Goal: Check status: Check status

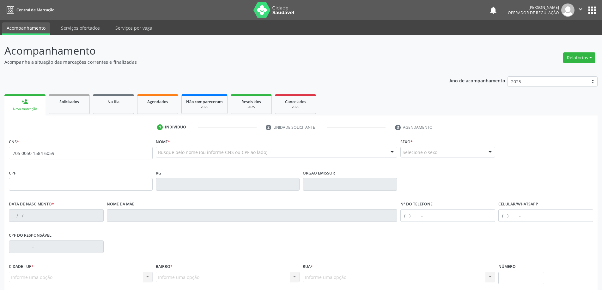
type input "705 0050 1584 6059"
type input "015.760.755-08"
type input "1193763932"
type input "SSPBA"
type input "[DATE]"
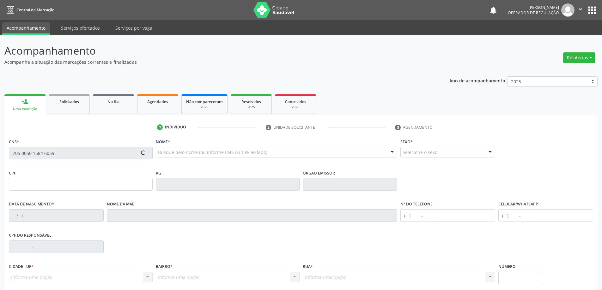
type input "[PHONE_NUMBER]"
type input "S/N"
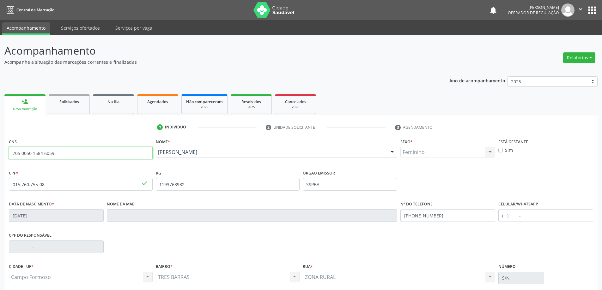
drag, startPoint x: 77, startPoint y: 154, endPoint x: 0, endPoint y: 159, distance: 77.5
click at [0, 159] on div "Acompanhamento Acompanhe a situação das marcações correntes e finalizadas Relat…" at bounding box center [301, 189] width 602 height 308
click at [42, 128] on ul "1 Indivíduo 2 Unidade solicitante 3 Agendamento" at bounding box center [300, 127] width 593 height 10
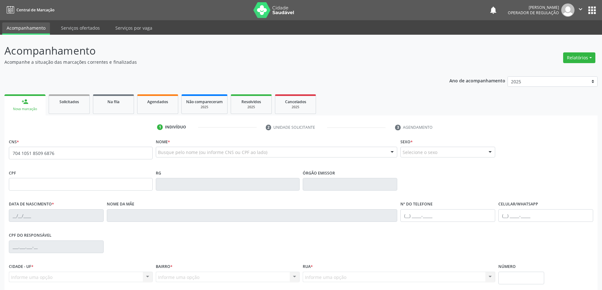
type input "704 1051 8509 6876"
type input "587634649"
type input "02/04/1982"
type input "(74) 99103-8253"
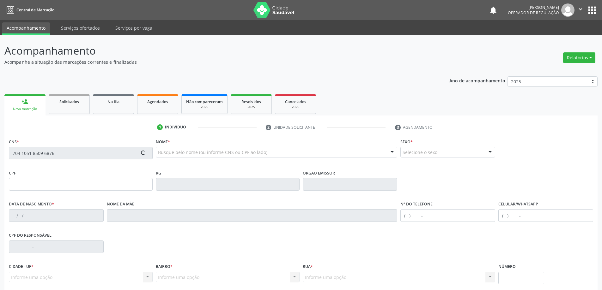
type input "006.606.645-00"
type input "20"
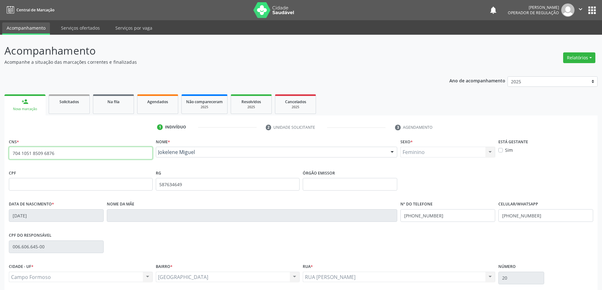
drag, startPoint x: 65, startPoint y: 156, endPoint x: 0, endPoint y: 162, distance: 65.0
click at [0, 162] on div "Acompanhamento Acompanhe a situação das marcações correntes e finalizadas Relat…" at bounding box center [301, 189] width 602 height 308
type input "706 2040 0809 4468"
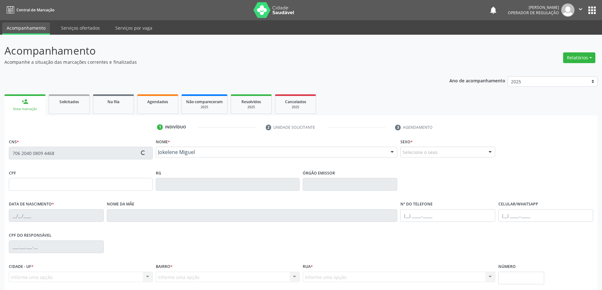
type input "1434577309"
type input "SSPBA"
type input "23/03/1996"
type input "(74) 99147-8948"
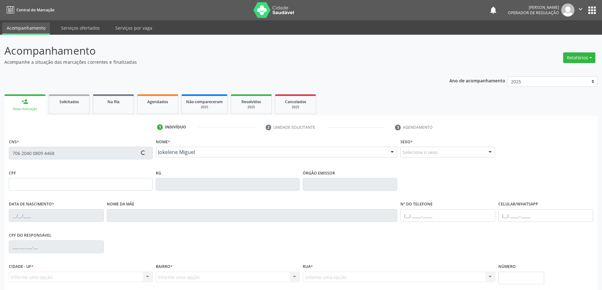
type input "028.108.545-56"
type input "SN"
